Goal: Information Seeking & Learning: Check status

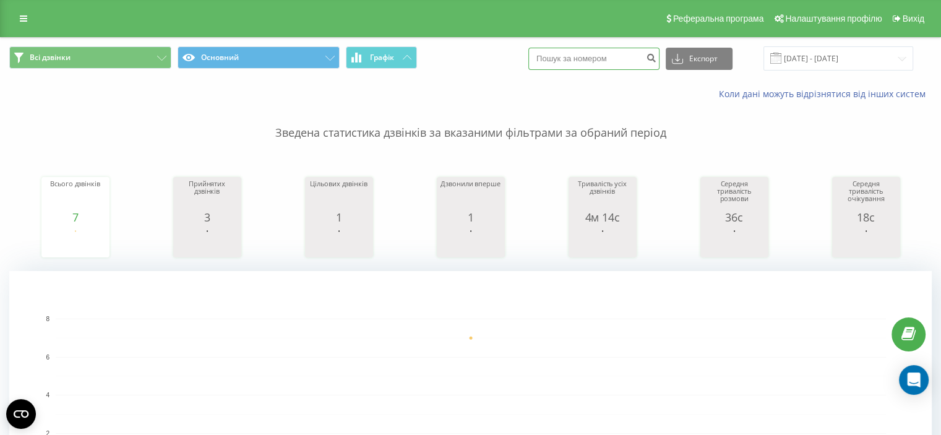
click at [602, 50] on input at bounding box center [594, 59] width 131 height 22
paste input "0635082174"
type input "0635082174"
click at [657, 54] on icon "submit" at bounding box center [651, 56] width 11 height 7
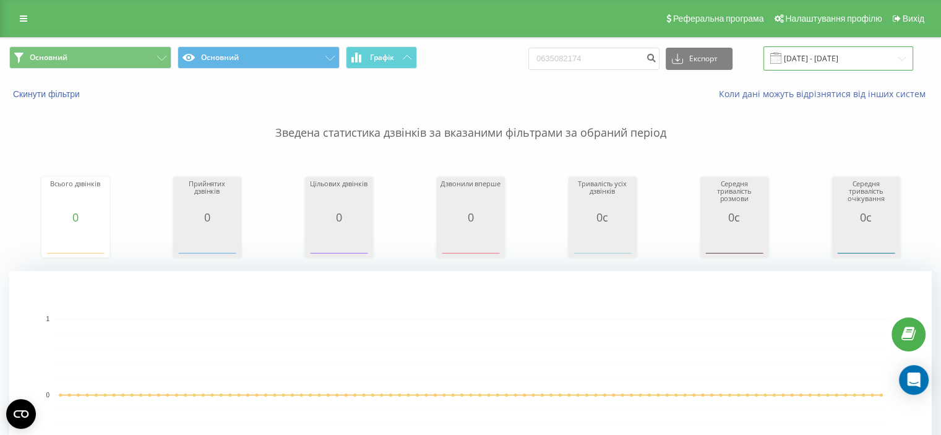
click at [834, 64] on input "22.06.2025 - 22.09.2025" at bounding box center [839, 58] width 150 height 24
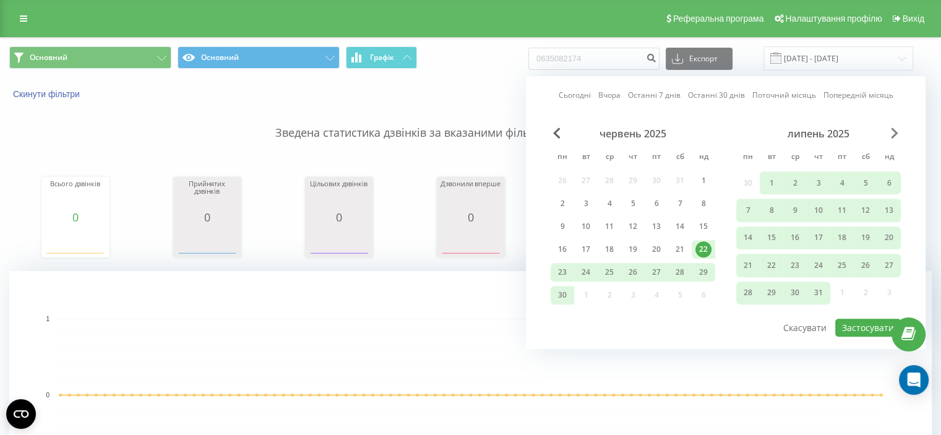
click at [896, 131] on span "Next Month" at bounding box center [894, 133] width 7 height 11
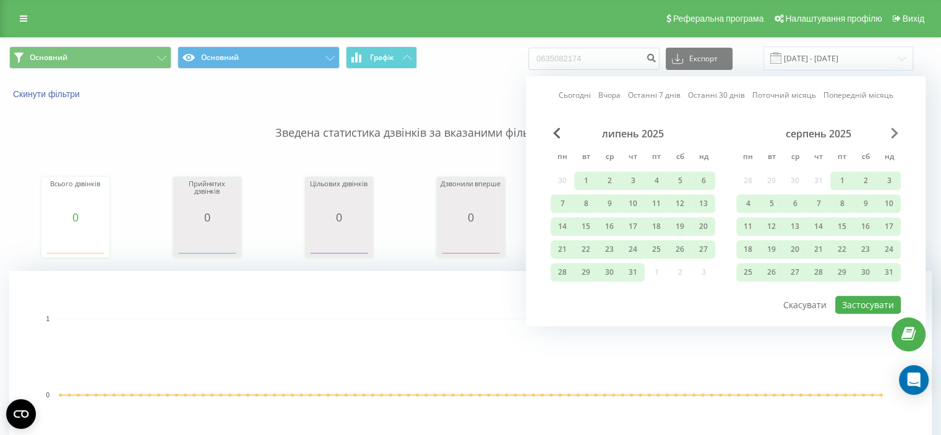
click at [896, 131] on span "Next Month" at bounding box center [894, 133] width 7 height 11
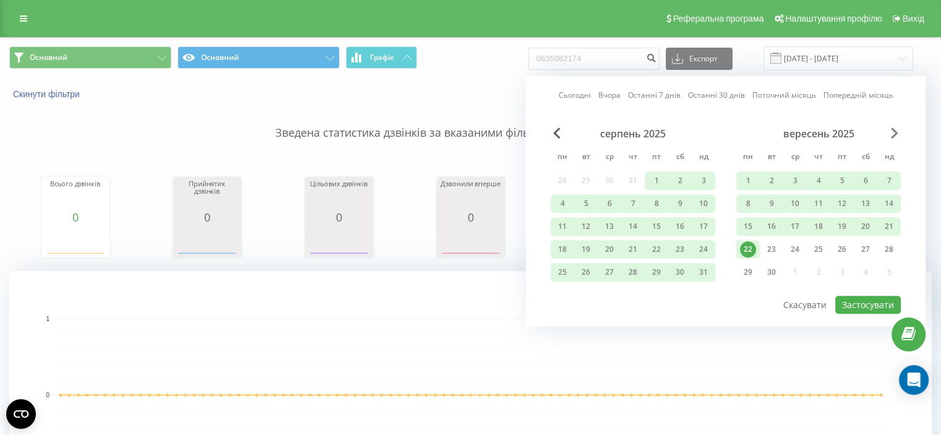
click at [896, 131] on span "Next Month" at bounding box center [894, 133] width 7 height 11
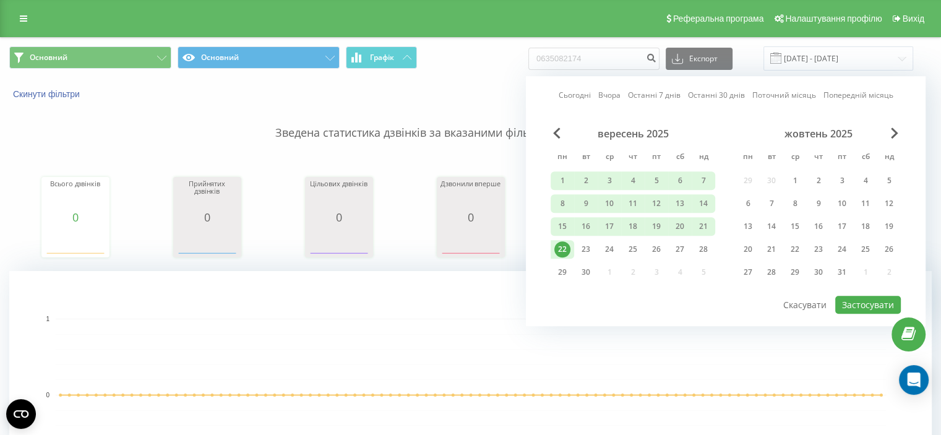
click at [555, 245] on div "22" at bounding box center [563, 249] width 16 height 16
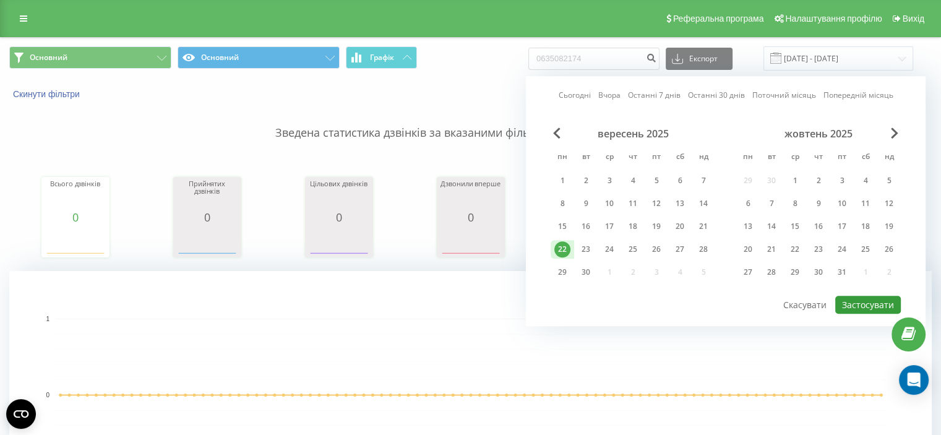
click at [881, 305] on button "Застосувати" at bounding box center [869, 305] width 66 height 18
type input "22.09.2025 - 22.09.2025"
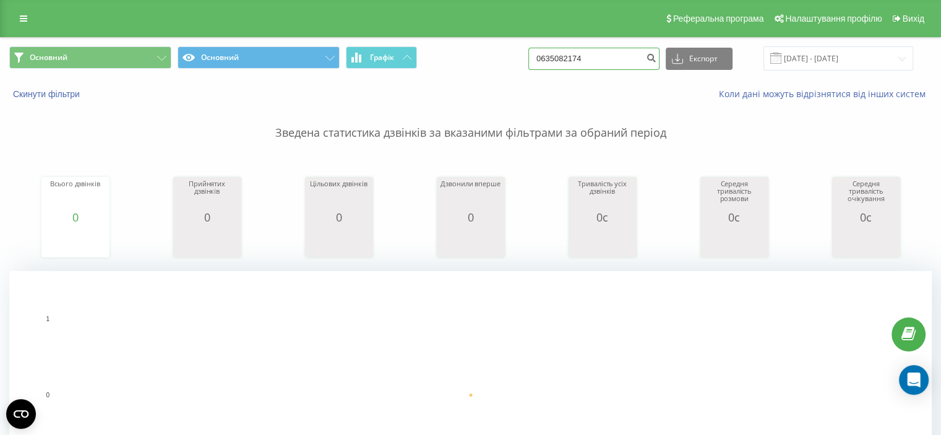
drag, startPoint x: 609, startPoint y: 58, endPoint x: 509, endPoint y: 50, distance: 99.9
click at [509, 50] on div "Основний Основний Графік 0635082174 Експорт .csv .xls .xlsx 22.09.2025 - 22.09.…" at bounding box center [470, 58] width 923 height 24
click at [566, 56] on input at bounding box center [594, 59] width 131 height 22
paste input "0972821182"
type input "0972821182"
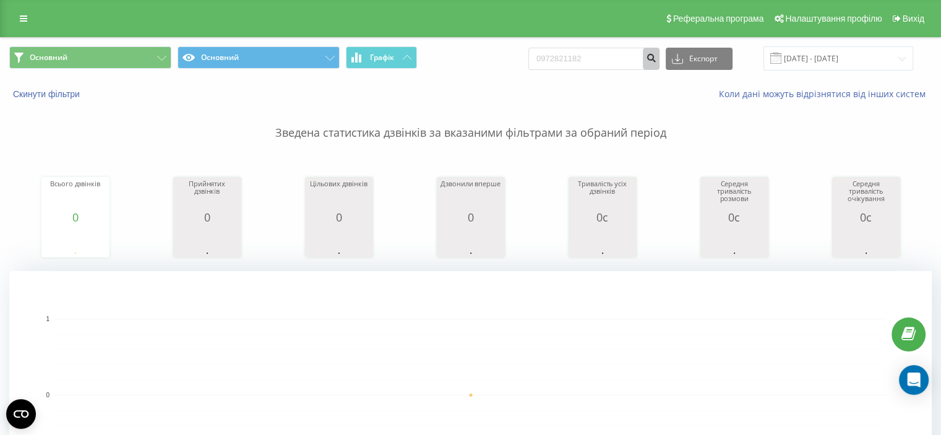
click at [657, 58] on icon "submit" at bounding box center [651, 56] width 11 height 7
drag, startPoint x: 610, startPoint y: 63, endPoint x: 496, endPoint y: 59, distance: 113.4
click at [496, 59] on div "Основний Основний Графік 0972821182 Експорт .csv .xls .xlsx [DATE] - [DATE]" at bounding box center [470, 58] width 923 height 24
paste input "0975509013"
type input "0975509013"
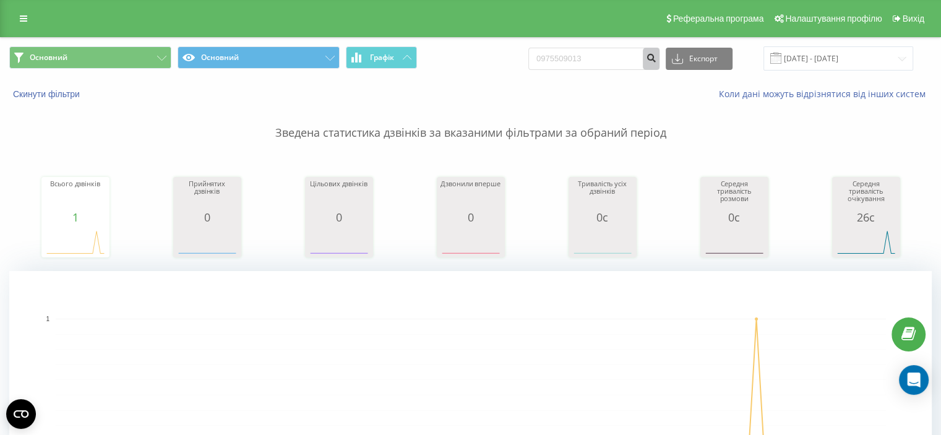
click at [657, 59] on icon "submit" at bounding box center [651, 56] width 11 height 7
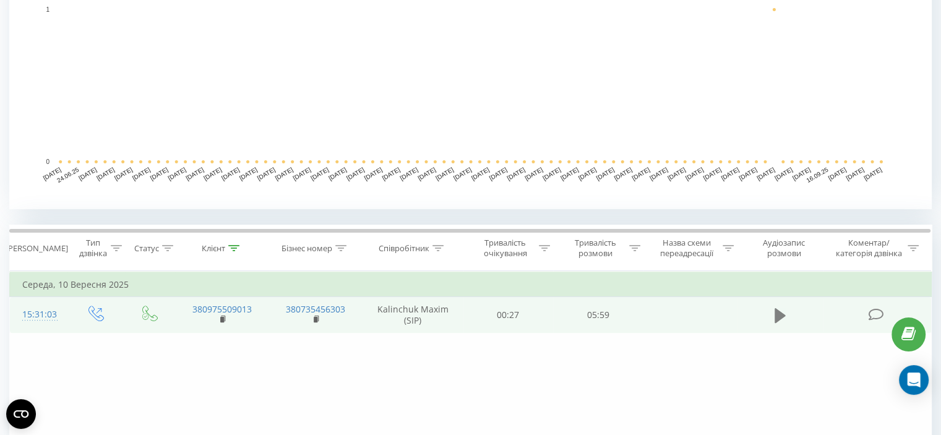
click at [776, 311] on icon at bounding box center [780, 315] width 11 height 15
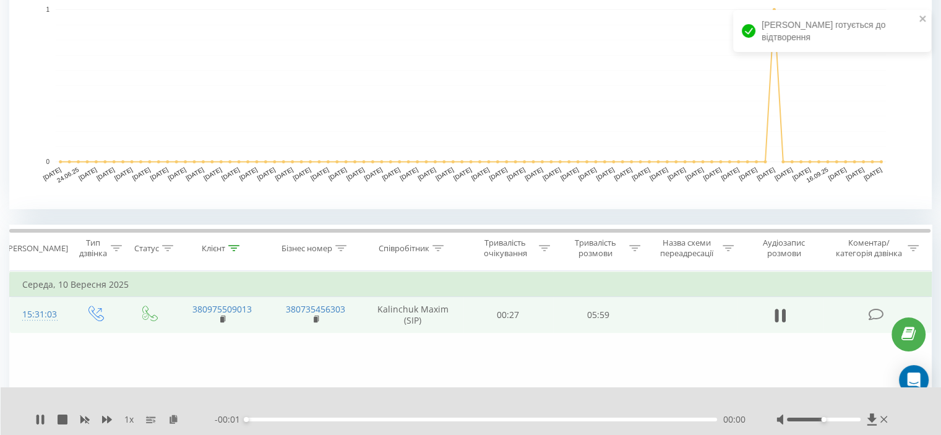
click at [428, 421] on div "00:00" at bounding box center [481, 420] width 471 height 4
click at [439, 419] on div "00:02" at bounding box center [481, 420] width 471 height 4
click at [439, 419] on div "00:00" at bounding box center [481, 420] width 471 height 4
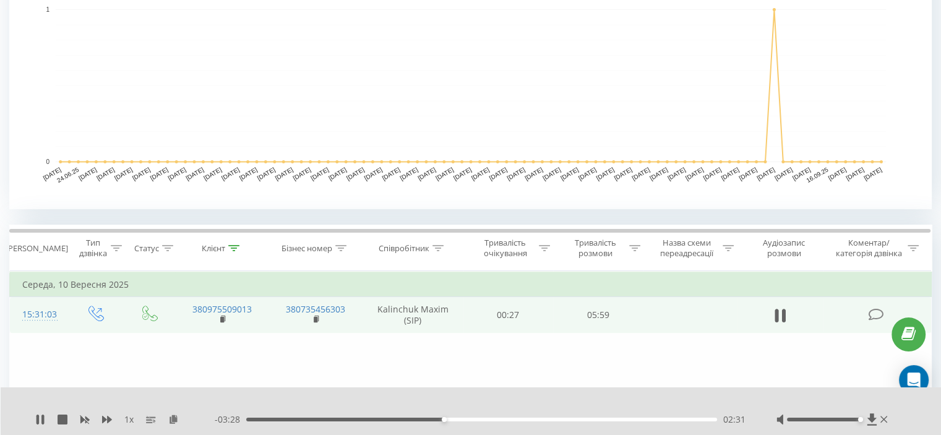
drag, startPoint x: 826, startPoint y: 421, endPoint x: 863, endPoint y: 420, distance: 37.1
click at [863, 420] on div at bounding box center [834, 419] width 114 height 12
click at [467, 419] on div "02:48" at bounding box center [481, 420] width 471 height 4
click at [479, 419] on div "02:49" at bounding box center [481, 420] width 471 height 4
click at [497, 420] on div "03:04" at bounding box center [481, 420] width 471 height 4
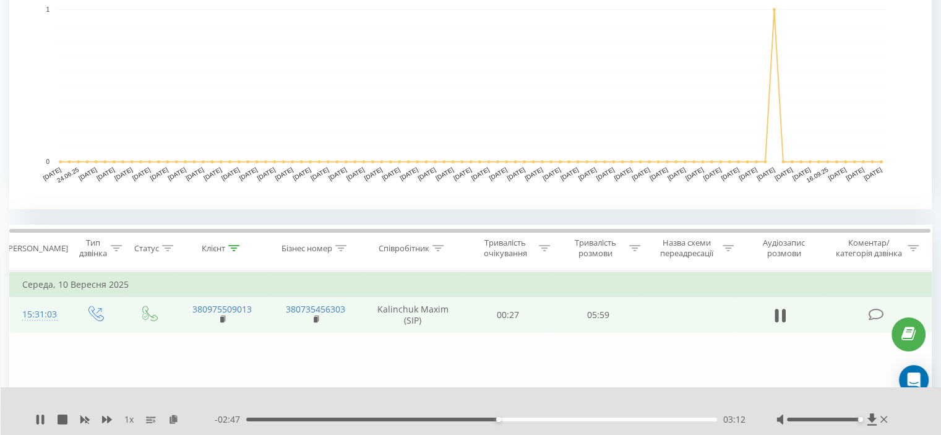
click at [508, 420] on div "03:12" at bounding box center [481, 420] width 471 height 4
click at [530, 418] on div "03:36" at bounding box center [481, 420] width 471 height 4
click at [547, 418] on div "03:49" at bounding box center [481, 420] width 471 height 4
click at [574, 420] on div "03:50" at bounding box center [481, 420] width 471 height 4
click at [596, 420] on div "04:27" at bounding box center [481, 420] width 471 height 4
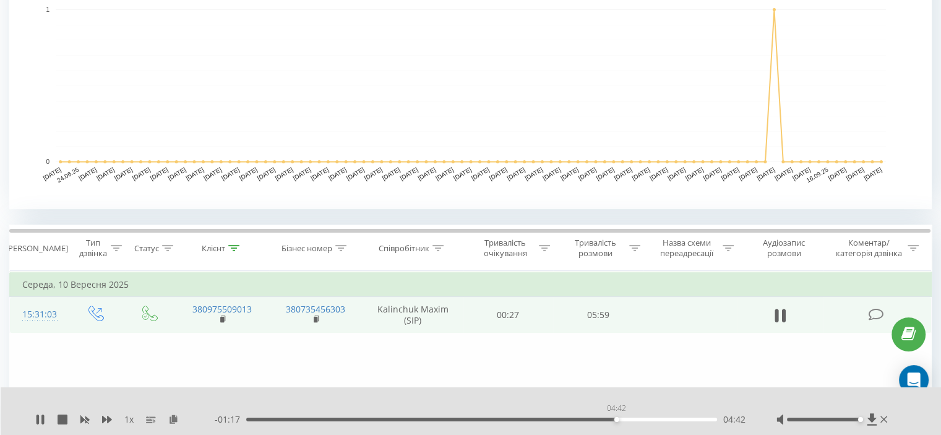
click at [616, 419] on div "04:42" at bounding box center [481, 420] width 471 height 4
click at [39, 417] on icon at bounding box center [40, 420] width 10 height 10
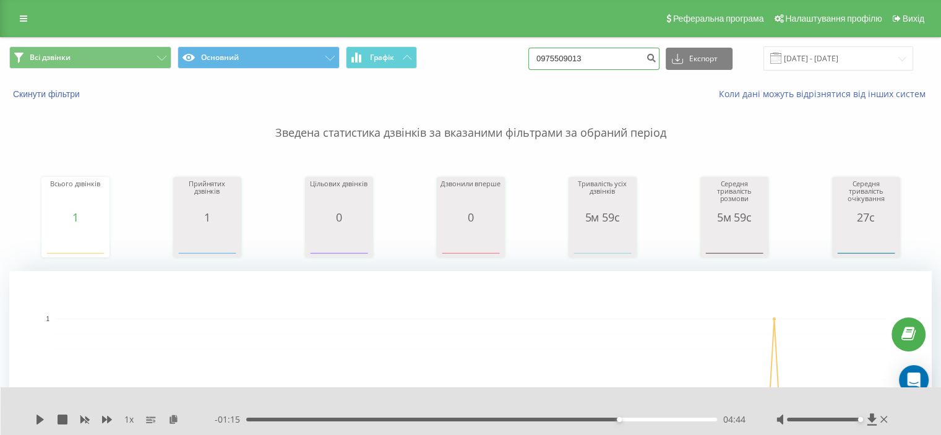
drag, startPoint x: 607, startPoint y: 56, endPoint x: 515, endPoint y: 56, distance: 92.2
click at [515, 56] on div "Всі дзвінки Основний Графік 0975509013 Експорт .csv .xls .xlsx 22.06.2025 - 22.…" at bounding box center [470, 58] width 923 height 24
click at [657, 60] on icon "submit" at bounding box center [651, 56] width 11 height 7
click at [854, 63] on input "22.06.2025 - 22.09.2025" at bounding box center [839, 58] width 150 height 24
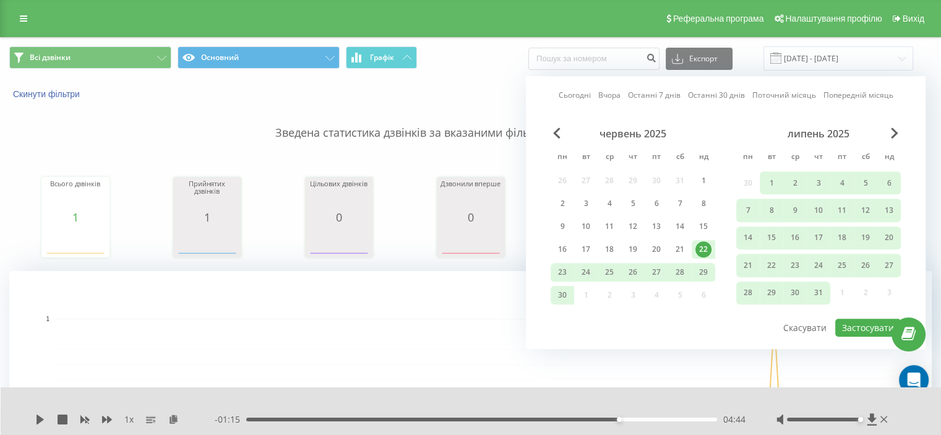
click at [887, 134] on div "липень 2025" at bounding box center [819, 134] width 165 height 12
click at [894, 132] on span "Next Month" at bounding box center [894, 133] width 7 height 11
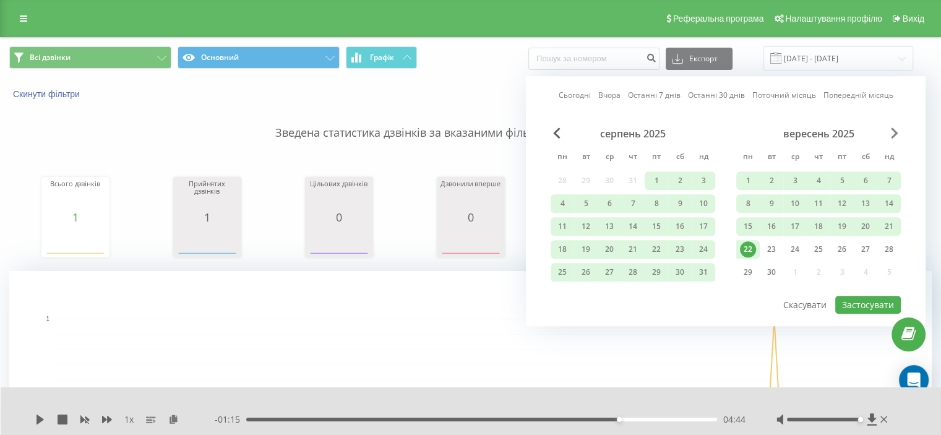
click at [894, 132] on span "Next Month" at bounding box center [894, 133] width 7 height 11
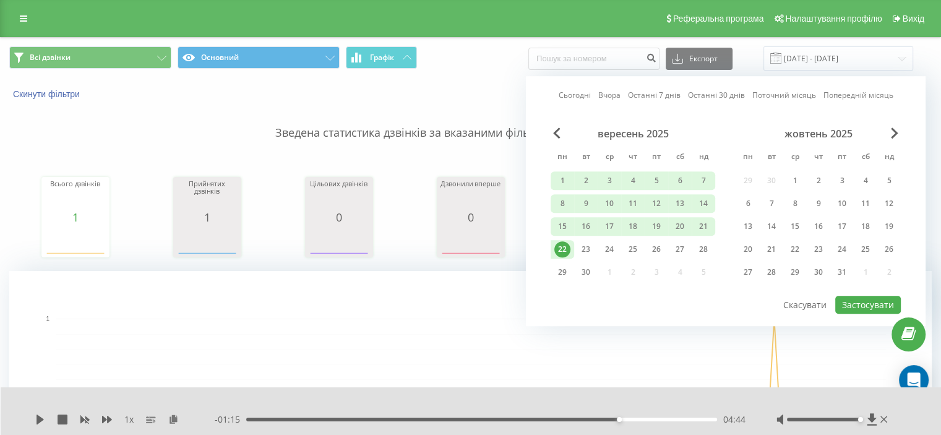
click at [561, 242] on div "22" at bounding box center [563, 249] width 16 height 16
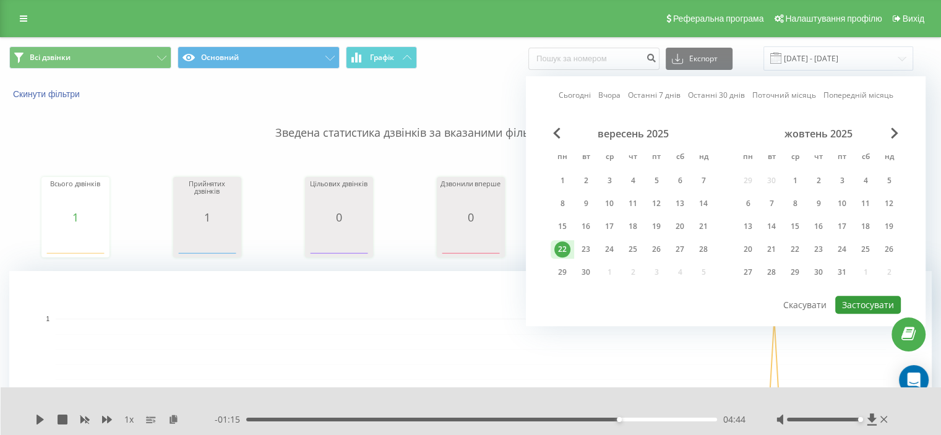
click at [882, 301] on button "Застосувати" at bounding box center [869, 305] width 66 height 18
type input "[DATE] - [DATE]"
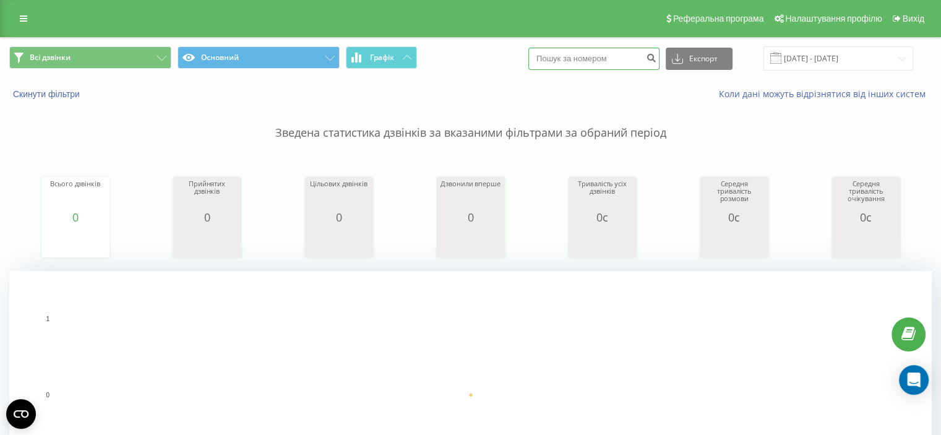
click at [626, 59] on input at bounding box center [594, 59] width 131 height 22
click at [867, 66] on input "[DATE] - [DATE]" at bounding box center [839, 58] width 150 height 24
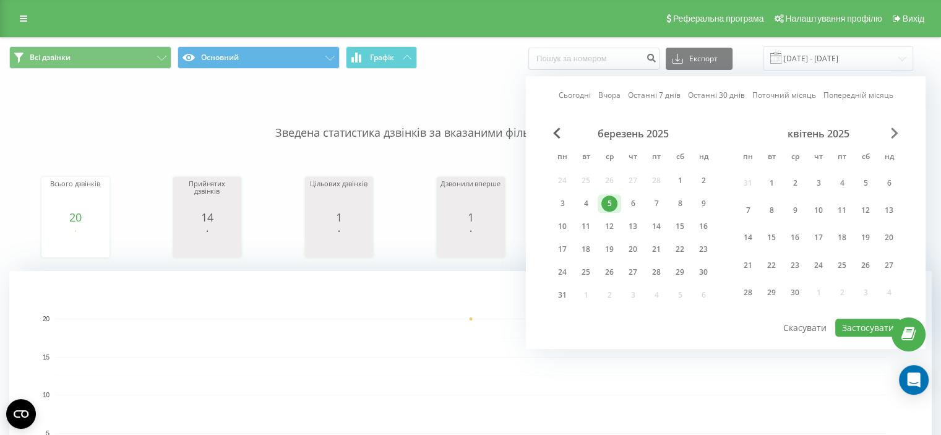
click at [891, 131] on span "Next Month" at bounding box center [894, 133] width 7 height 11
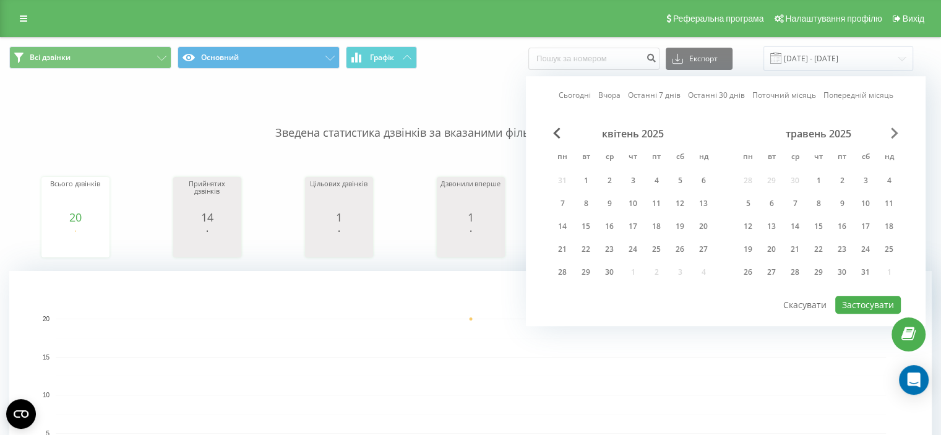
click at [891, 131] on span "Next Month" at bounding box center [894, 133] width 7 height 11
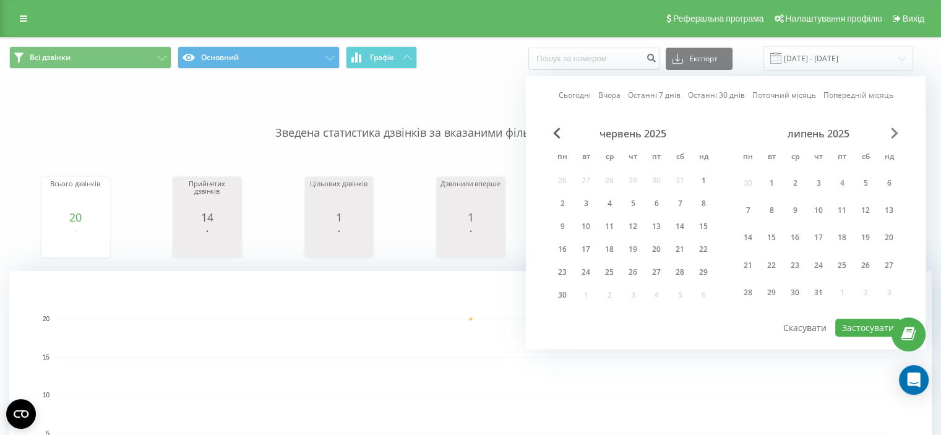
click at [891, 131] on span "Next Month" at bounding box center [894, 133] width 7 height 11
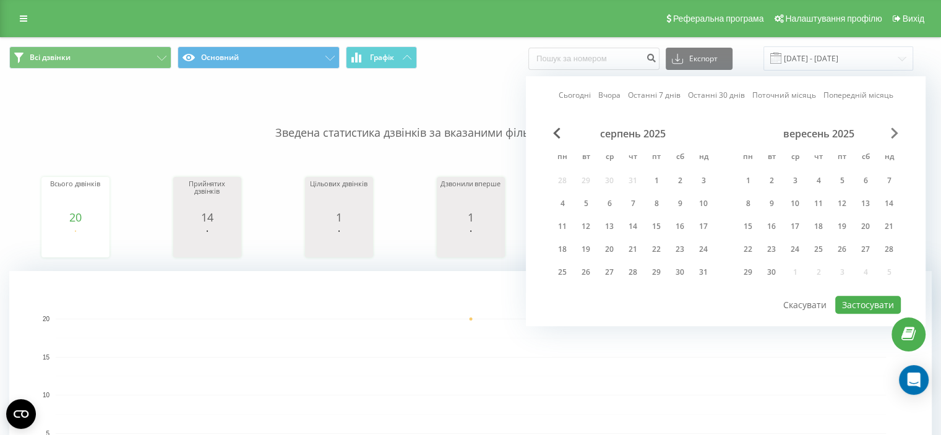
click at [891, 131] on span "Next Month" at bounding box center [894, 133] width 7 height 11
click at [558, 249] on div "22" at bounding box center [563, 249] width 16 height 16
click at [859, 298] on button "Застосувати" at bounding box center [869, 305] width 66 height 18
type input "[DATE] - [DATE]"
